Goal: Information Seeking & Learning: Check status

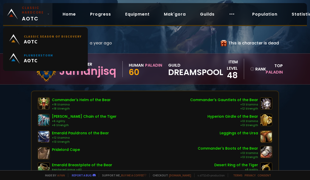
click at [27, 17] on span "Classic Hardcore AOTC" at bounding box center [33, 14] width 23 height 17
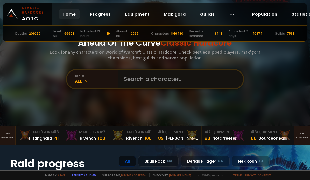
click at [151, 76] on input "text" at bounding box center [179, 79] width 116 height 18
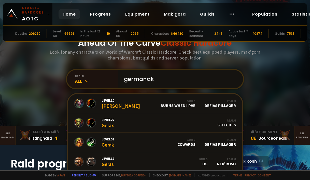
type input "germanaka"
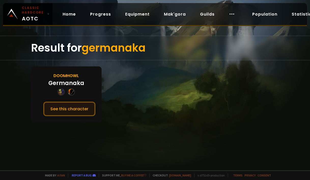
click at [72, 106] on button "See this character" at bounding box center [69, 108] width 52 height 15
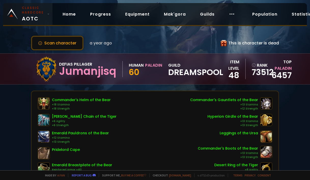
click at [35, 16] on span "Classic Hardcore AOTC" at bounding box center [33, 14] width 23 height 17
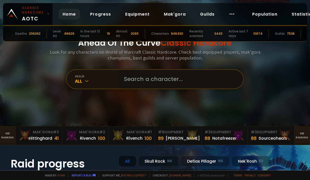
click at [145, 77] on input "text" at bounding box center [179, 79] width 116 height 18
type input "ngababy"
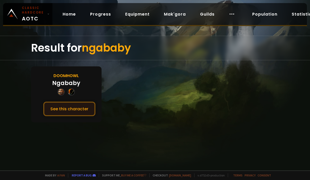
click at [76, 109] on button "See this character" at bounding box center [69, 108] width 52 height 15
